Goal: Transaction & Acquisition: Purchase product/service

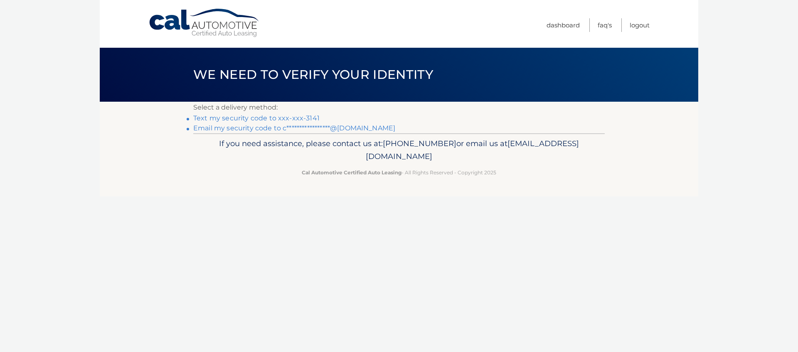
click at [299, 119] on link "Text my security code to xxx-xxx-3141" at bounding box center [256, 118] width 126 height 8
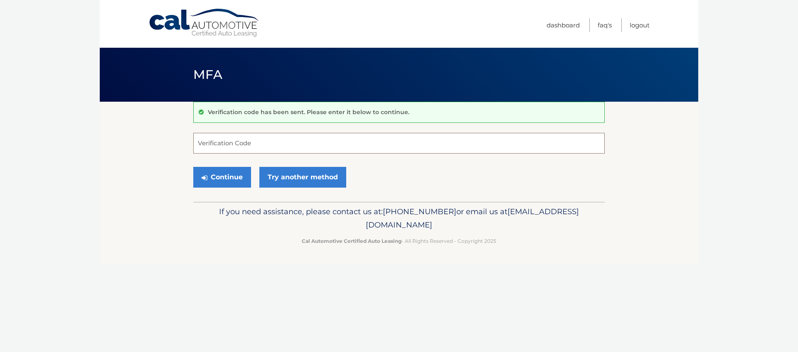
click at [271, 148] on input "Verification Code" at bounding box center [398, 143] width 411 height 21
paste input "491349"
type input "491349"
click at [229, 177] on button "Continue" at bounding box center [222, 177] width 58 height 21
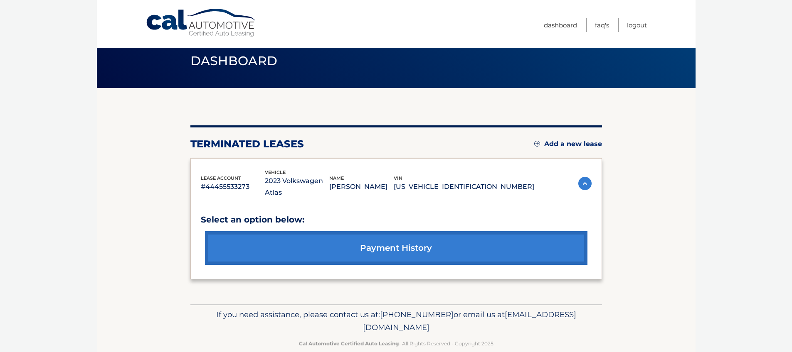
scroll to position [29, 0]
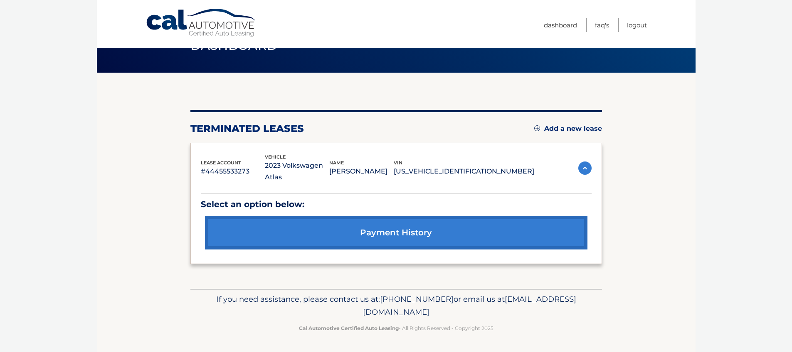
click at [560, 128] on link "Add a new lease" at bounding box center [568, 129] width 68 height 8
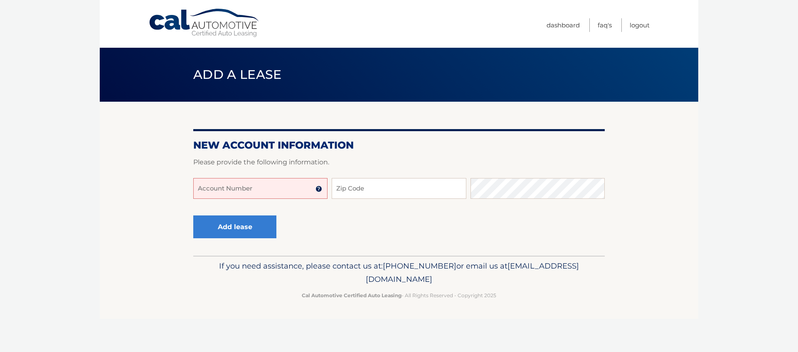
click at [250, 189] on input "Account Number" at bounding box center [260, 188] width 134 height 21
type input "444560000367"
type input "19426"
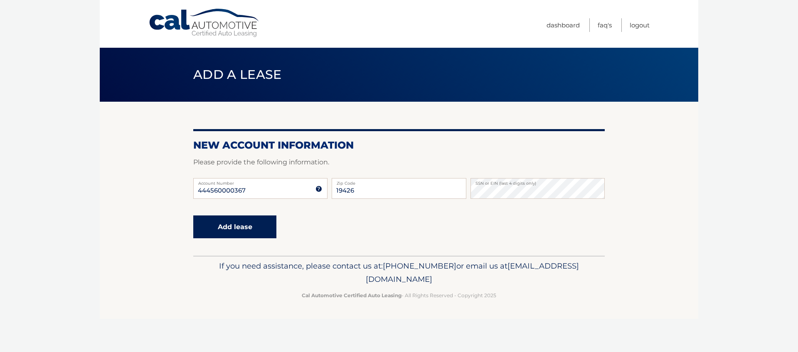
click at [237, 224] on button "Add lease" at bounding box center [234, 227] width 83 height 23
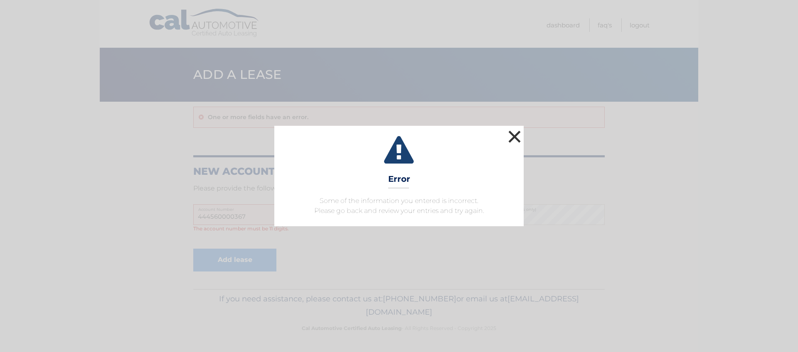
click at [512, 134] on button "×" at bounding box center [514, 136] width 17 height 17
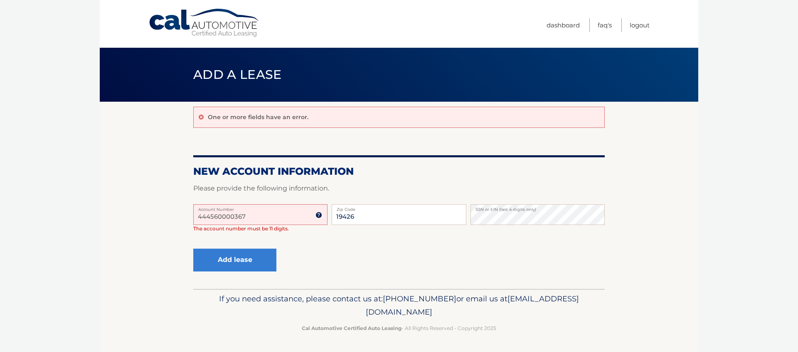
click at [277, 221] on input "444560000367" at bounding box center [260, 214] width 134 height 21
drag, startPoint x: 273, startPoint y: 216, endPoint x: 129, endPoint y: 208, distance: 143.6
click at [129, 208] on section "One or more fields have an error. New Account Information Please provide the fo…" at bounding box center [399, 195] width 598 height 187
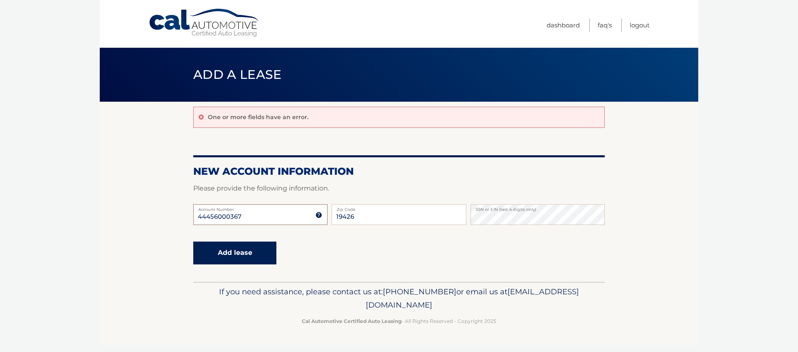
type input "44456000367"
click at [237, 255] on button "Add lease" at bounding box center [234, 253] width 83 height 23
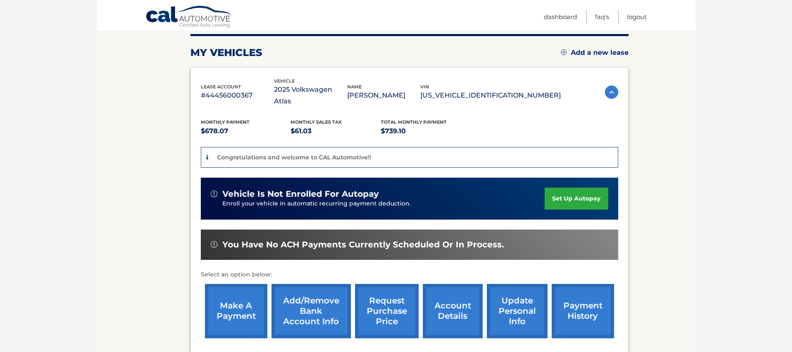
scroll to position [105, 0]
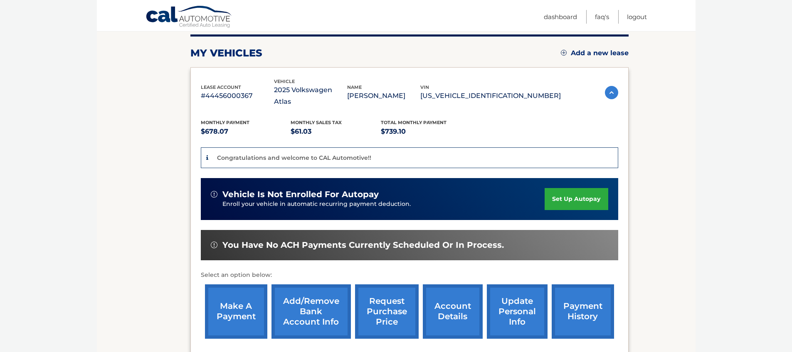
click at [228, 294] on link "make a payment" at bounding box center [236, 312] width 62 height 54
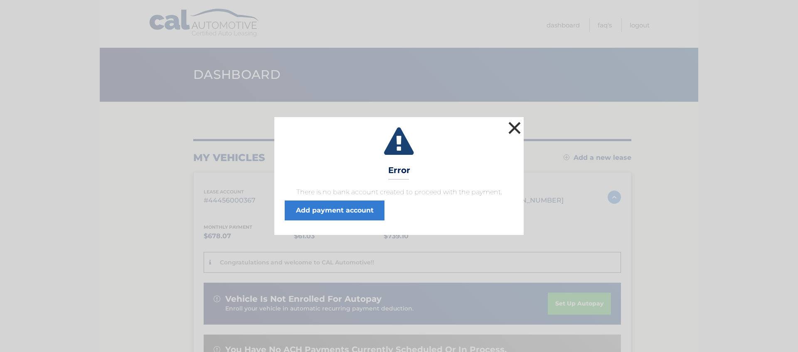
click at [515, 125] on button "×" at bounding box center [514, 128] width 17 height 17
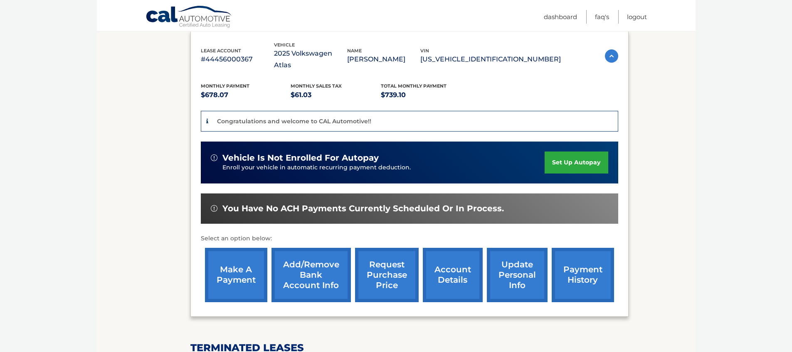
scroll to position [189, 0]
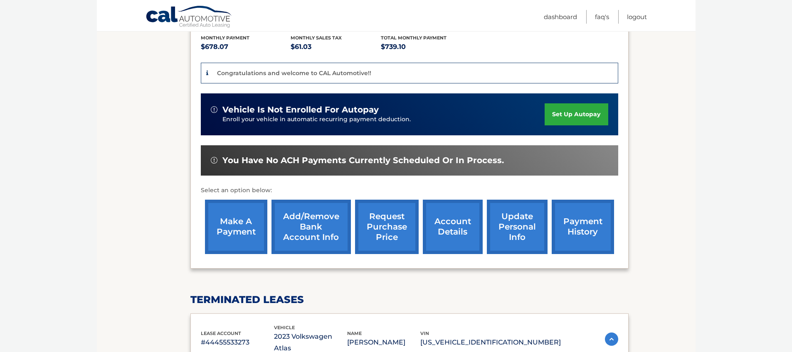
click at [323, 211] on link "Add/Remove bank account info" at bounding box center [310, 227] width 79 height 54
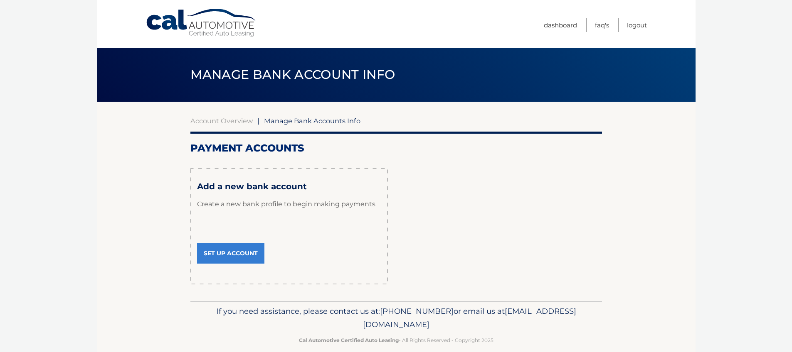
click at [244, 254] on link "Set Up Account" at bounding box center [230, 253] width 67 height 21
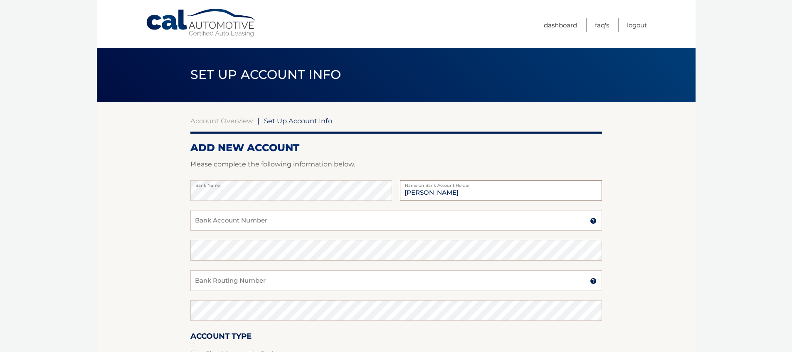
type input "[PERSON_NAME]"
click at [246, 220] on input "Bank Account Number" at bounding box center [395, 220] width 411 height 21
type input "61347002"
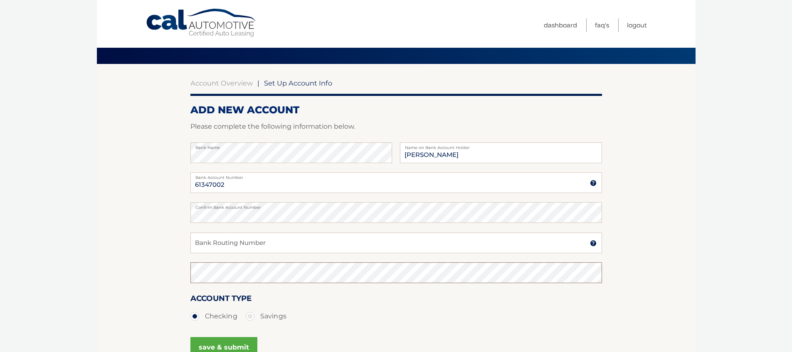
scroll to position [74, 0]
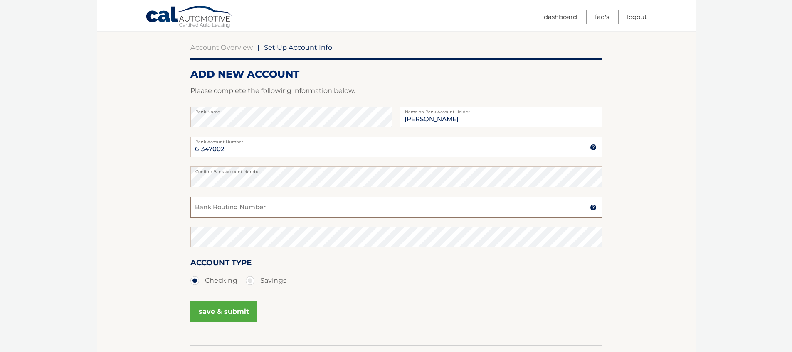
click at [208, 214] on input "Bank Routing Number" at bounding box center [395, 207] width 411 height 21
type input "236087664"
click at [231, 313] on button "save & submit" at bounding box center [223, 312] width 67 height 21
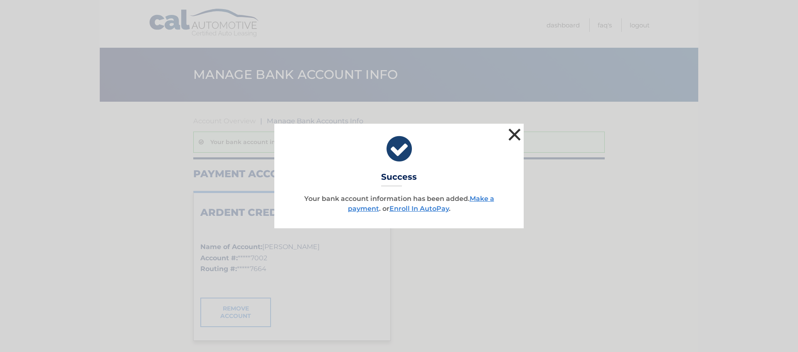
click at [516, 134] on button "×" at bounding box center [514, 134] width 17 height 17
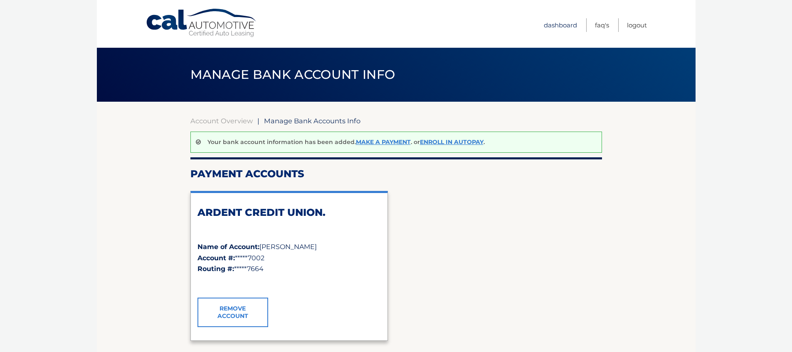
click at [561, 25] on link "Dashboard" at bounding box center [559, 25] width 33 height 14
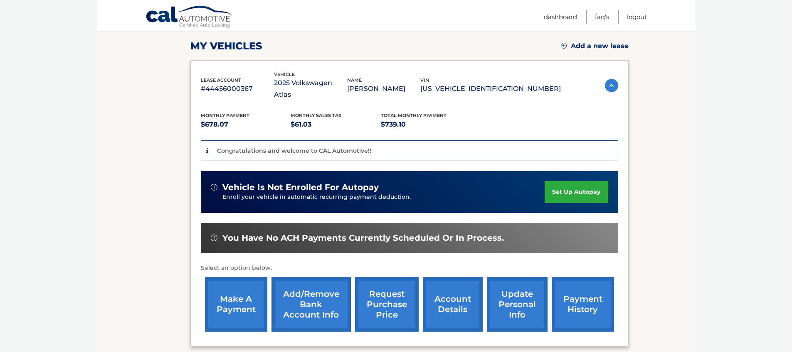
scroll to position [112, 0]
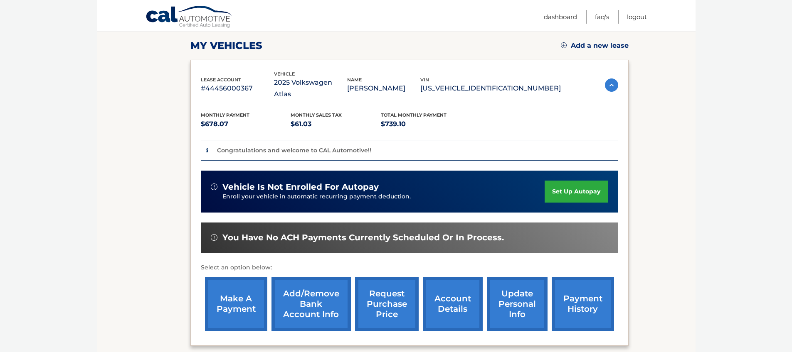
click at [236, 291] on link "make a payment" at bounding box center [236, 304] width 62 height 54
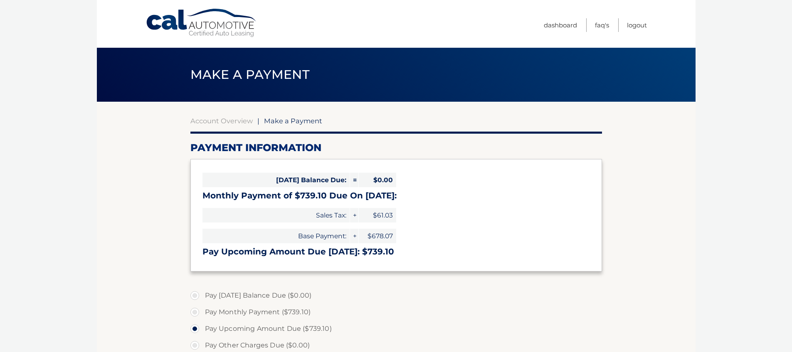
select select "Njc3MmNkMjQtNTdlMS00MzE2LThlOWQtZGM1OTkxZTU0NTMy"
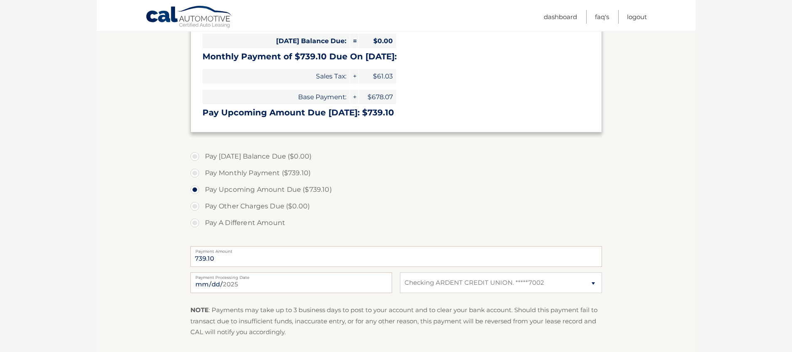
scroll to position [179, 0]
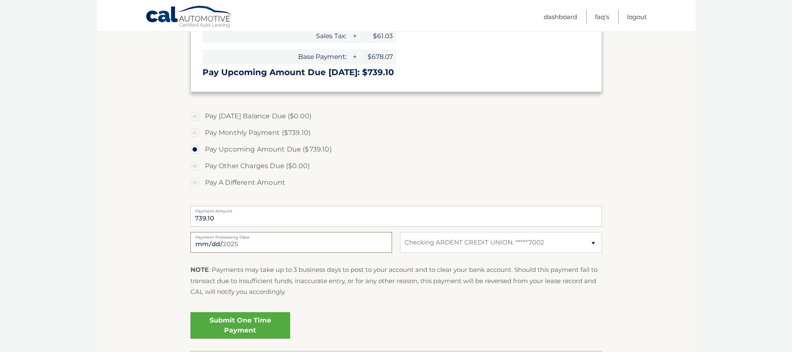
click at [236, 244] on input "2025-09-12" at bounding box center [291, 242] width 202 height 21
type input "2025-09-15"
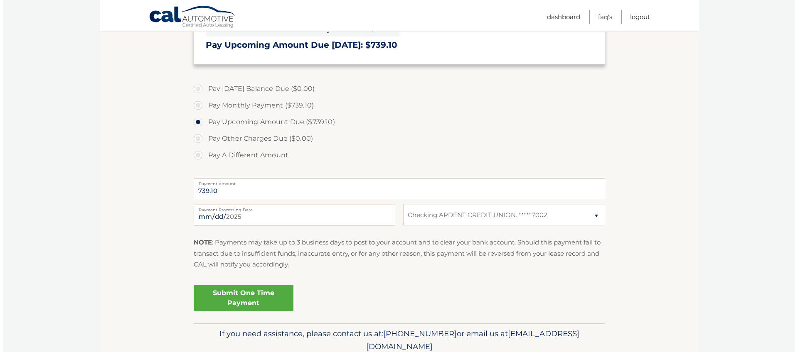
scroll to position [241, 0]
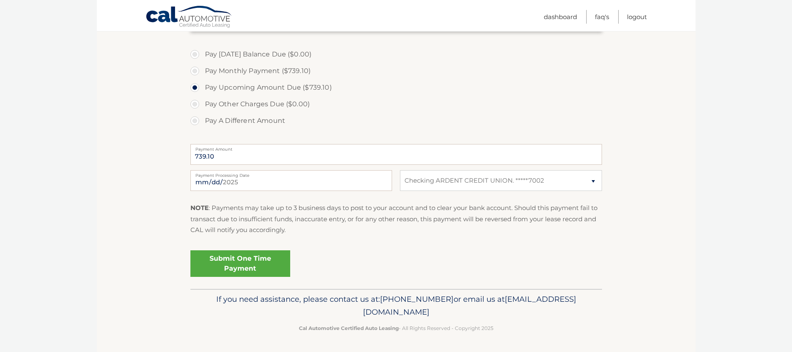
click at [246, 259] on link "Submit One Time Payment" at bounding box center [240, 264] width 100 height 27
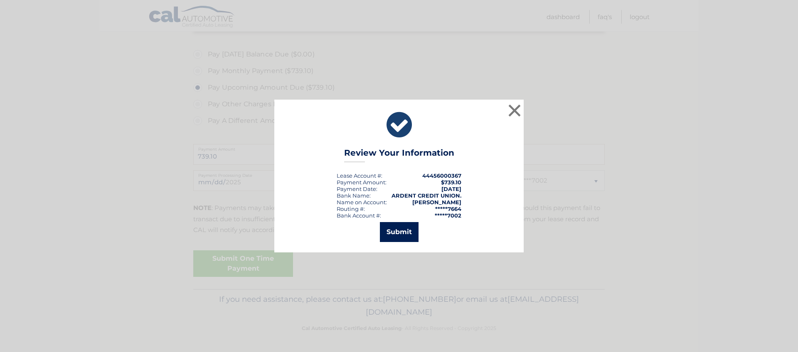
click at [399, 231] on button "Submit" at bounding box center [399, 232] width 39 height 20
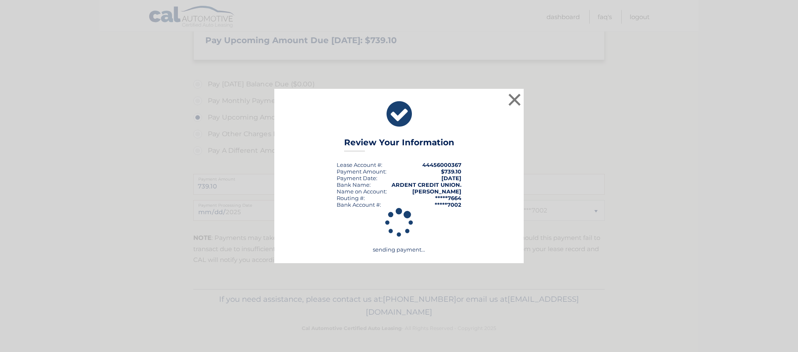
scroll to position [211, 0]
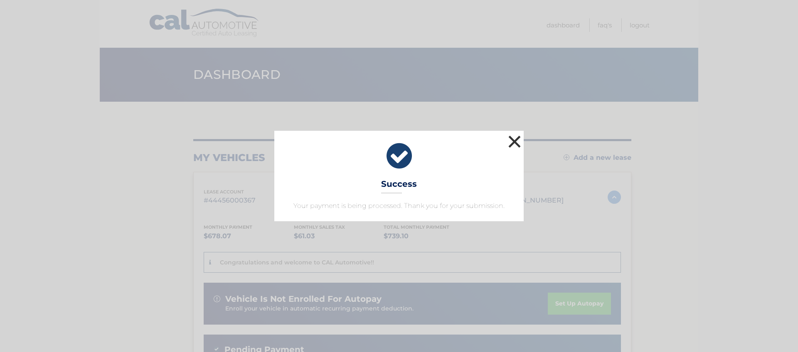
click at [513, 138] on button "×" at bounding box center [514, 141] width 17 height 17
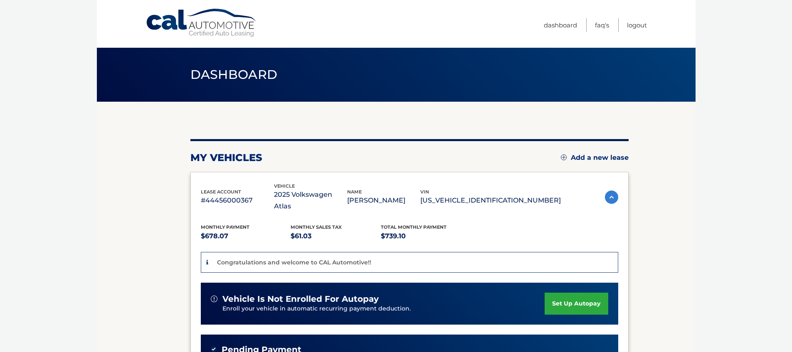
click at [204, 15] on link "Cal Automotive" at bounding box center [201, 23] width 112 height 30
